Goal: Book appointment/travel/reservation

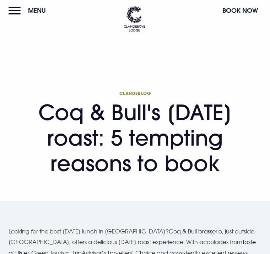
scroll to position [2, 0]
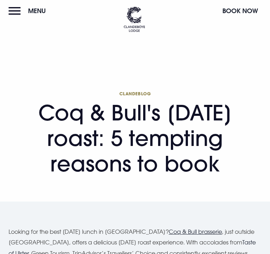
click at [19, 11] on button "Menu" at bounding box center [29, 10] width 41 height 15
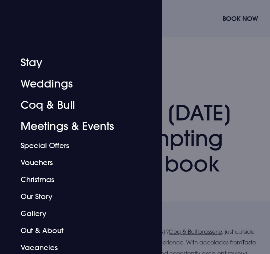
scroll to position [36, 0]
click at [68, 104] on link "Coq & Bull" at bounding box center [77, 105] width 112 height 21
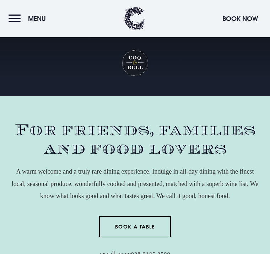
click at [17, 16] on button "Menu" at bounding box center [29, 18] width 41 height 15
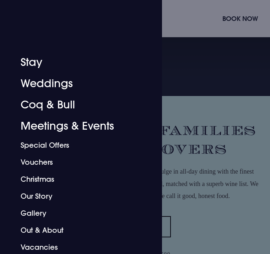
scroll to position [117, 0]
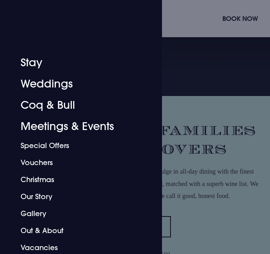
click at [257, 33] on div at bounding box center [135, 127] width 270 height 254
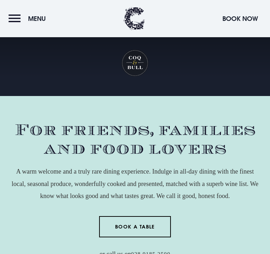
scroll to position [0, 0]
type input "[DATE]."
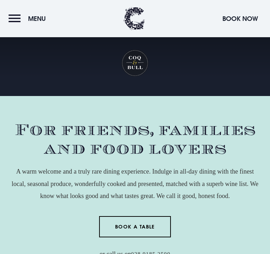
click at [17, 15] on button "Menu" at bounding box center [29, 18] width 41 height 15
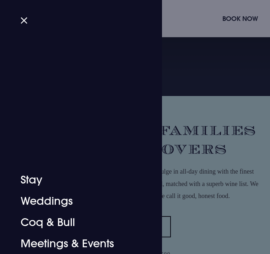
click at [27, 23] on button "Close" at bounding box center [27, 20] width 13 height 5
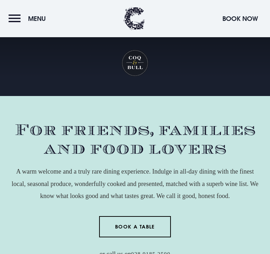
click at [260, 17] on button "Book Now" at bounding box center [240, 18] width 43 height 15
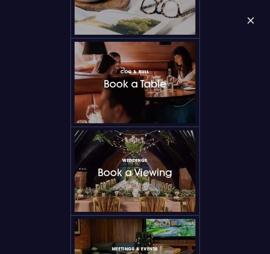
click at [152, 86] on h3 "Coq & Bull Book a Table" at bounding box center [135, 79] width 62 height 22
click at [252, 18] on button "button" at bounding box center [253, 20] width 13 height 5
